Goal: Task Accomplishment & Management: Manage account settings

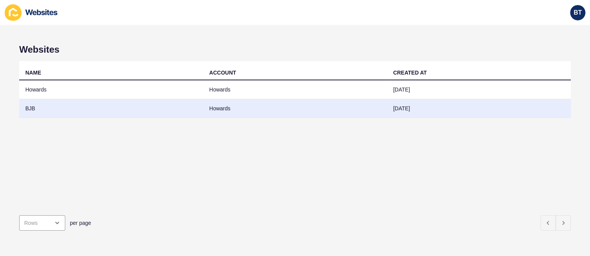
click at [136, 109] on td "BJB" at bounding box center [111, 108] width 184 height 19
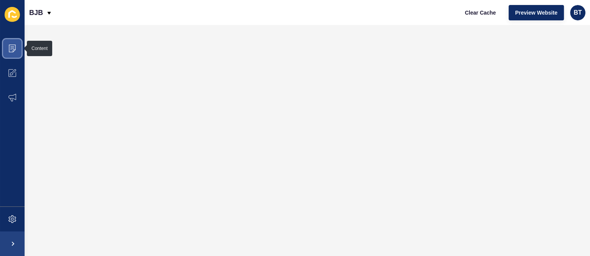
click at [19, 47] on span at bounding box center [12, 48] width 25 height 25
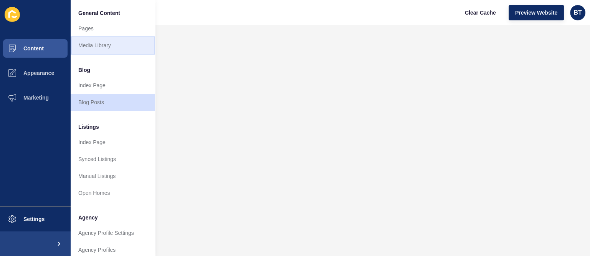
click at [112, 45] on link "Media Library" at bounding box center [113, 45] width 84 height 17
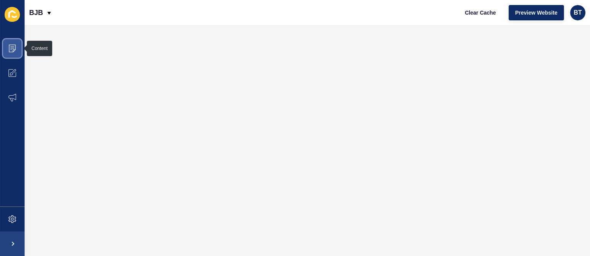
click at [9, 51] on icon at bounding box center [12, 49] width 8 height 8
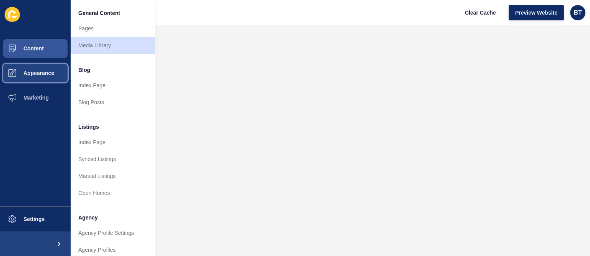
click at [34, 61] on button "Appearance" at bounding box center [35, 73] width 71 height 25
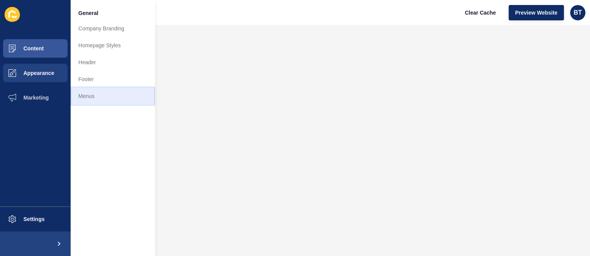
click at [98, 92] on link "Menus" at bounding box center [113, 95] width 84 height 17
